Goal: Check status: Check status

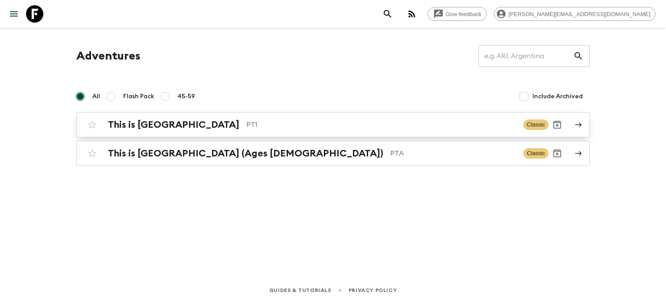
click at [246, 126] on p "PT1" at bounding box center [381, 124] width 270 height 10
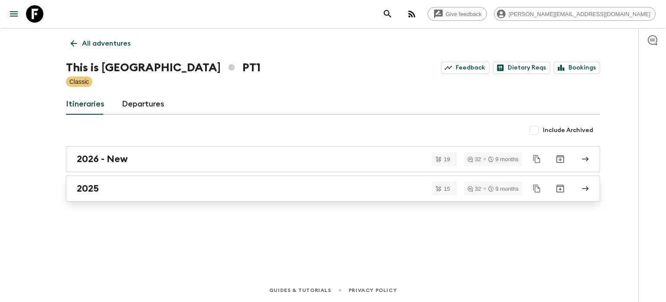
click at [177, 186] on div "2025" at bounding box center [325, 188] width 496 height 11
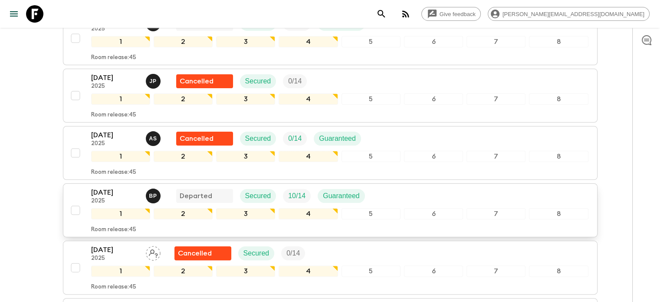
scroll to position [174, 0]
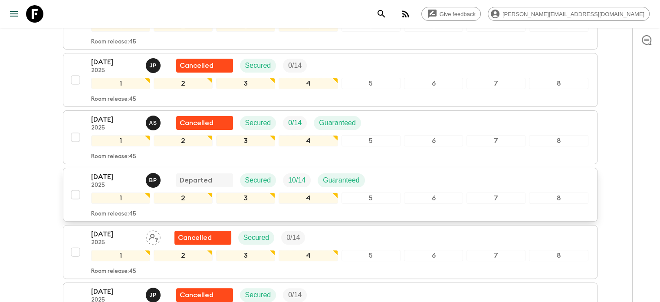
click at [434, 175] on div "[DATE] 2025 B P Departed Secured 10 / 14 Guaranteed" at bounding box center [339, 179] width 497 height 17
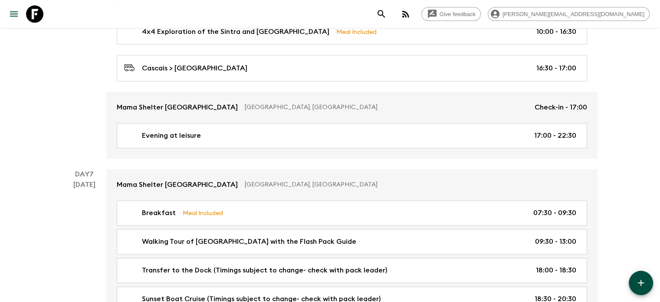
scroll to position [1215, 0]
